Goal: Find specific page/section: Find specific page/section

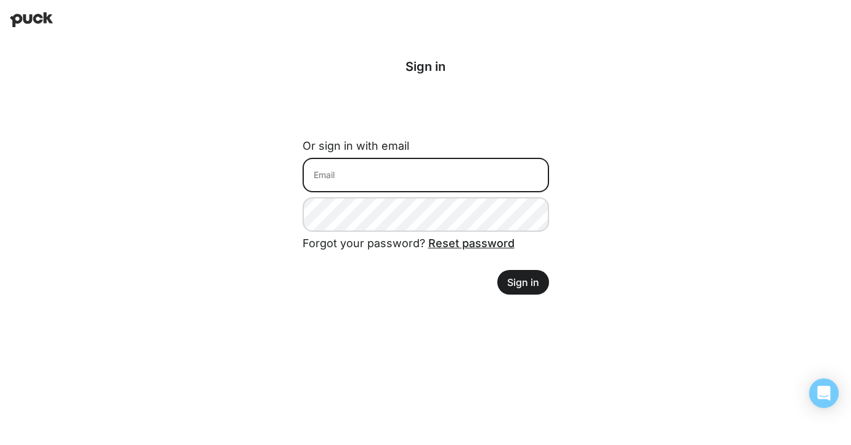
type input "[EMAIL_ADDRESS][PERSON_NAME][DOMAIN_NAME]"
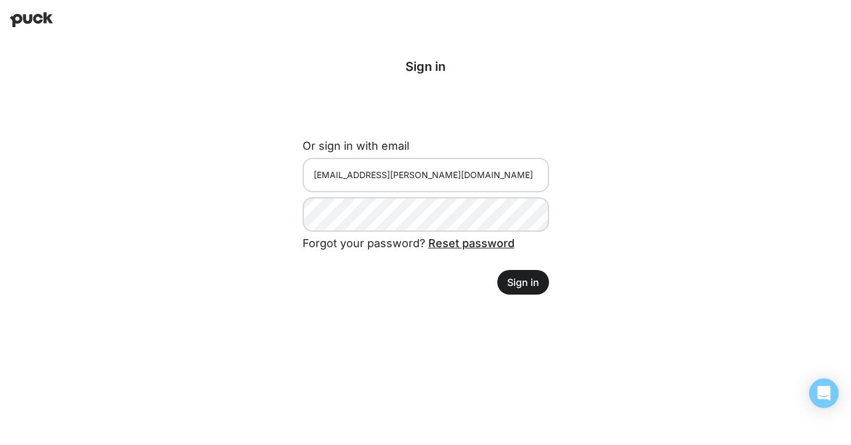
click at [530, 287] on button "Sign in" at bounding box center [523, 282] width 52 height 25
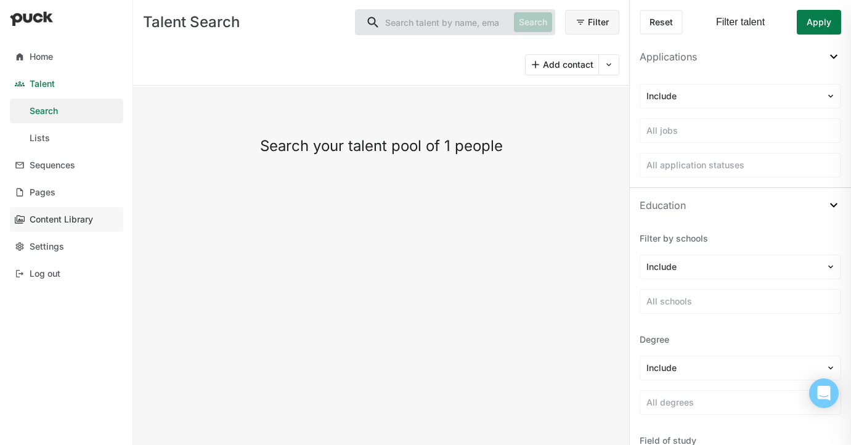
click at [62, 220] on div "Content Library" at bounding box center [61, 220] width 63 height 10
